Goal: Task Accomplishment & Management: Use online tool/utility

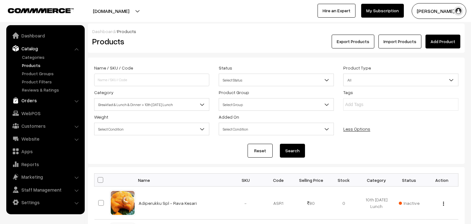
click at [37, 98] on link "Orders" at bounding box center [45, 100] width 75 height 11
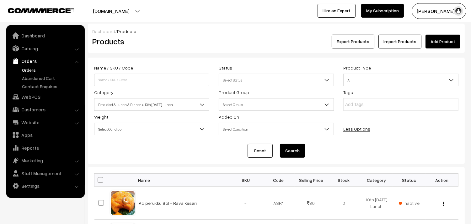
click at [40, 71] on link "Orders" at bounding box center [51, 70] width 62 height 7
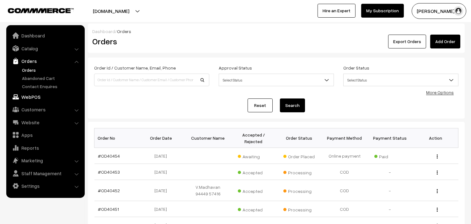
click at [29, 94] on link "WebPOS" at bounding box center [45, 96] width 75 height 11
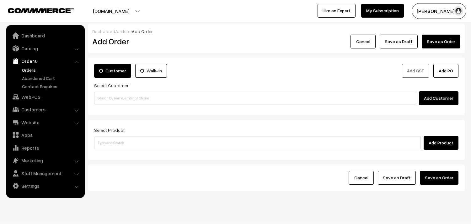
click at [120, 149] on div "Add Product" at bounding box center [276, 143] width 365 height 14
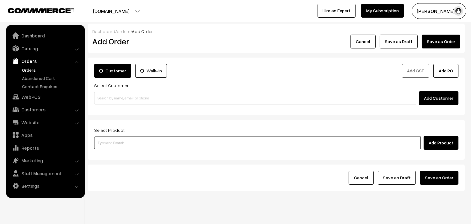
click at [127, 146] on input at bounding box center [257, 142] width 327 height 13
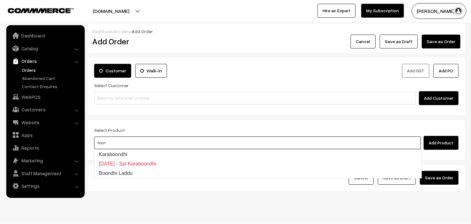
type input "Boondhi Laddu"
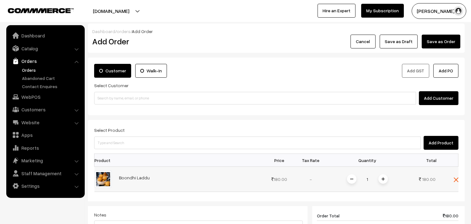
drag, startPoint x: 137, startPoint y: 184, endPoint x: 171, endPoint y: 185, distance: 34.2
click at [171, 185] on td "Boondhi Laddu" at bounding box center [190, 178] width 149 height 25
copy link "Boondhi Laddu"
click at [29, 69] on link "Orders" at bounding box center [51, 70] width 62 height 7
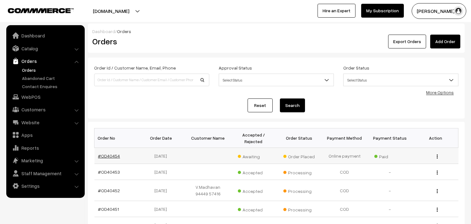
click at [112, 153] on link "#OD40454" at bounding box center [109, 155] width 22 height 5
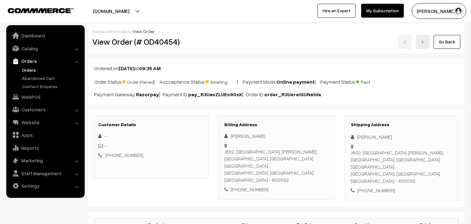
click at [247, 186] on div "[PHONE_NUMBER]" at bounding box center [277, 189] width 104 height 7
click at [247, 186] on div "+91 9952003111" at bounding box center [277, 189] width 104 height 7
copy div "9952003111"
click at [31, 101] on link "WebPOS" at bounding box center [45, 96] width 75 height 11
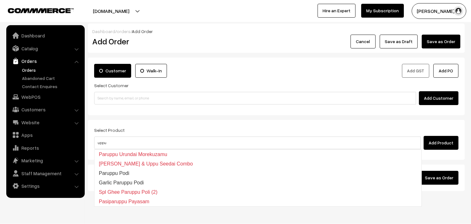
type input "uppu s"
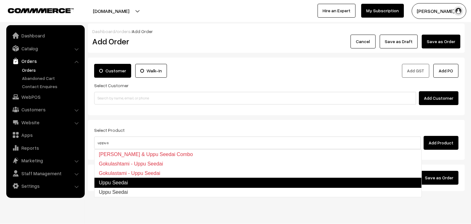
click at [117, 181] on link "Uppu Seedai" at bounding box center [258, 182] width 328 height 10
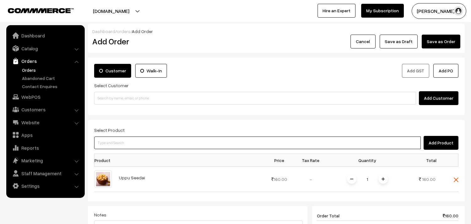
click at [128, 143] on input at bounding box center [257, 142] width 327 height 13
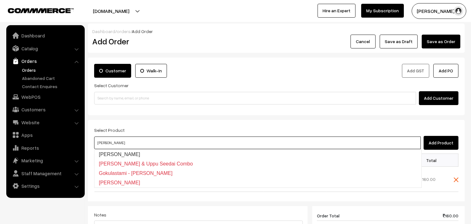
type input "Vella Seedai"
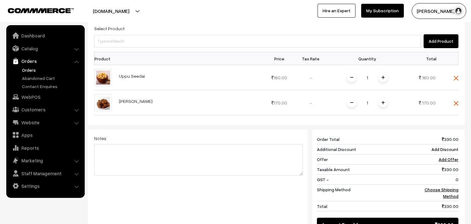
scroll to position [105, 0]
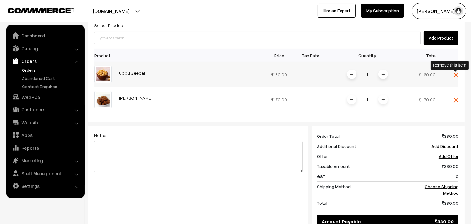
click at [457, 76] on img at bounding box center [456, 75] width 5 height 5
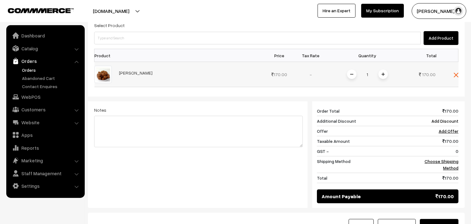
scroll to position [35, 0]
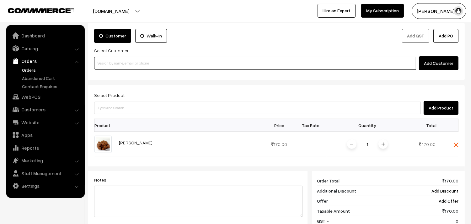
drag, startPoint x: 148, startPoint y: 65, endPoint x: 176, endPoint y: 200, distance: 137.7
click at [148, 65] on input at bounding box center [255, 63] width 322 height 13
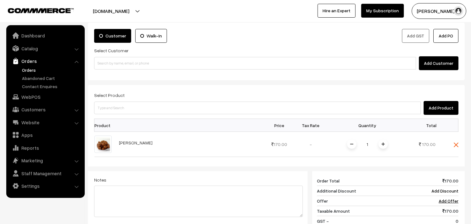
click at [34, 69] on link "Orders" at bounding box center [51, 70] width 62 height 7
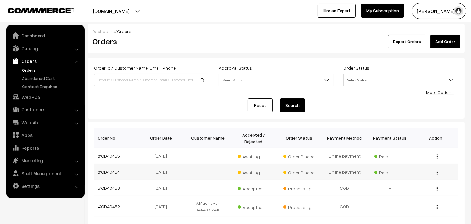
click at [111, 172] on link "#OD40454" at bounding box center [109, 171] width 22 height 5
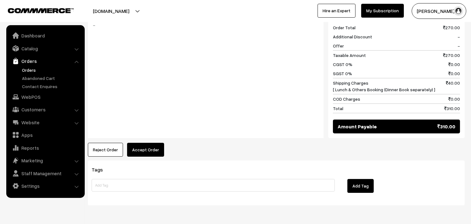
scroll to position [336, 0]
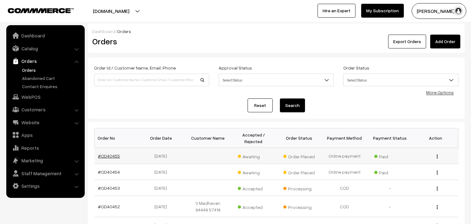
click at [105, 155] on link "#OD40455" at bounding box center [109, 155] width 22 height 5
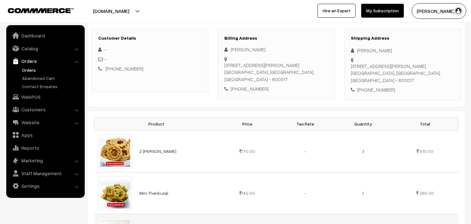
scroll to position [70, 0]
